Goal: Find specific page/section: Find specific page/section

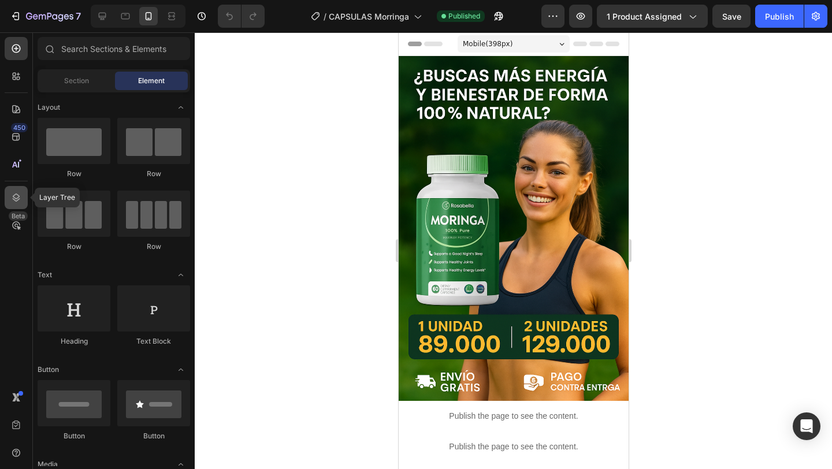
click at [14, 202] on icon at bounding box center [16, 198] width 12 height 12
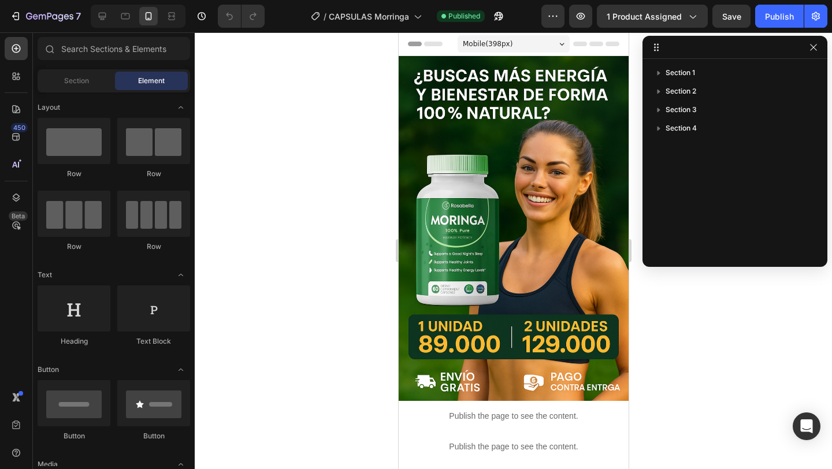
click at [748, 293] on div at bounding box center [513, 250] width 637 height 437
click at [727, 302] on div at bounding box center [513, 250] width 637 height 437
click at [811, 44] on icon "button" at bounding box center [813, 47] width 9 height 9
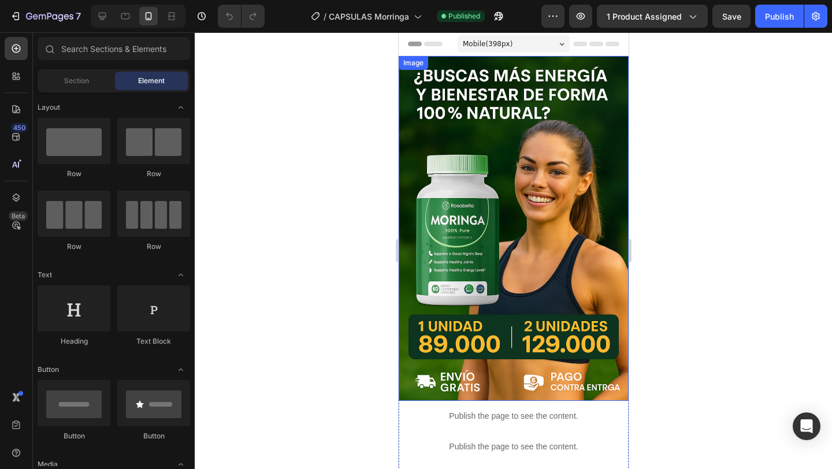
click at [540, 178] on img at bounding box center [513, 228] width 230 height 345
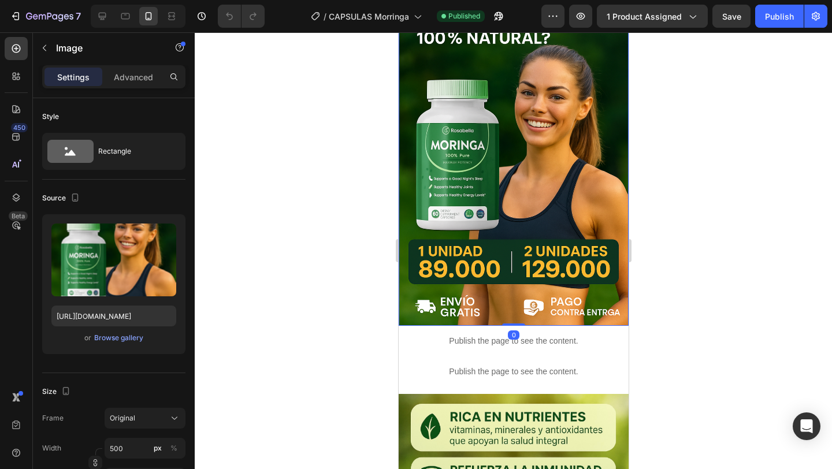
scroll to position [80, 0]
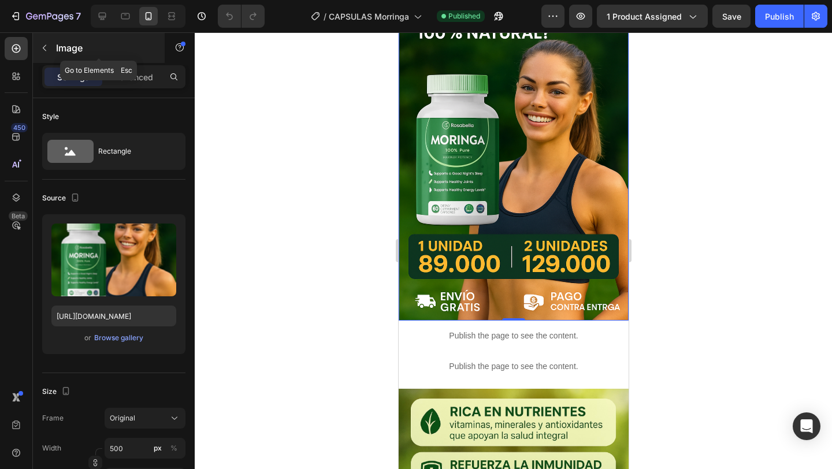
click at [47, 51] on icon "button" at bounding box center [44, 47] width 9 height 9
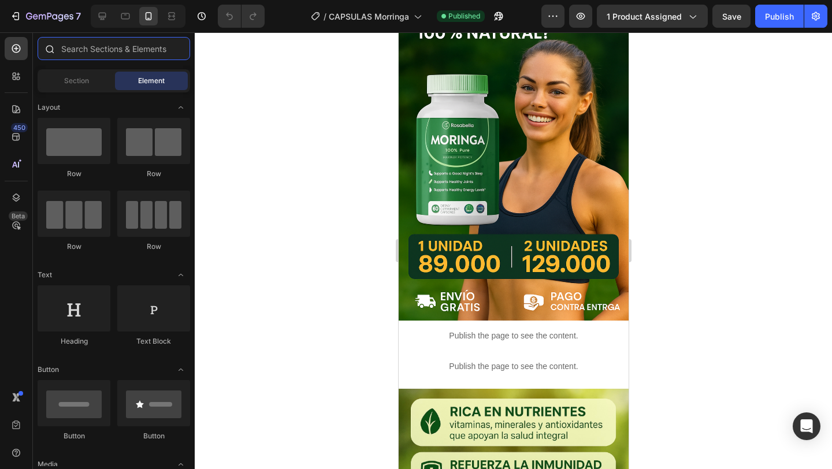
click at [113, 53] on input "text" at bounding box center [114, 48] width 153 height 23
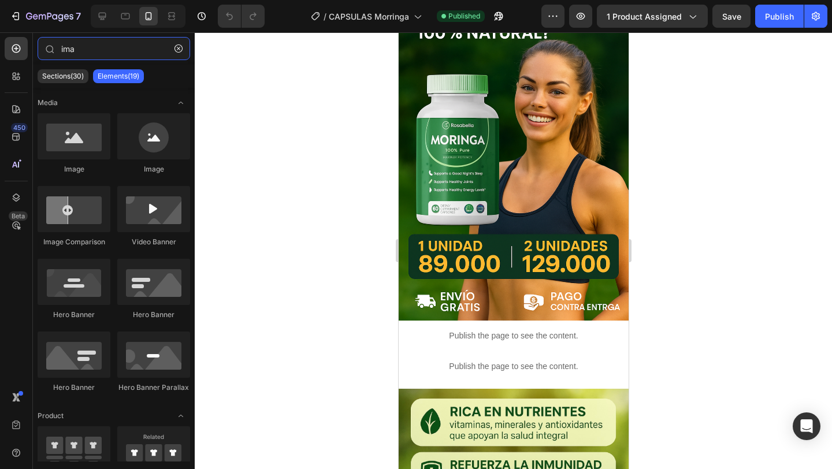
scroll to position [0, 0]
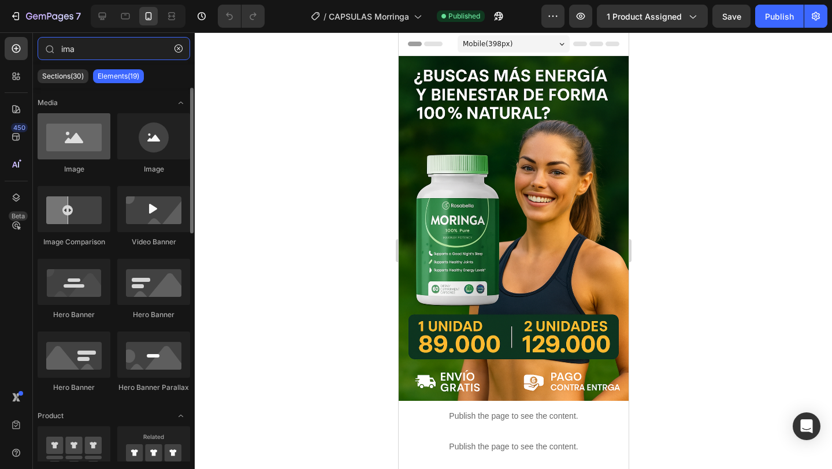
type input "ima"
drag, startPoint x: 85, startPoint y: 146, endPoint x: 54, endPoint y: 149, distance: 30.8
click at [54, 149] on div at bounding box center [74, 136] width 73 height 46
